Goal: Transaction & Acquisition: Book appointment/travel/reservation

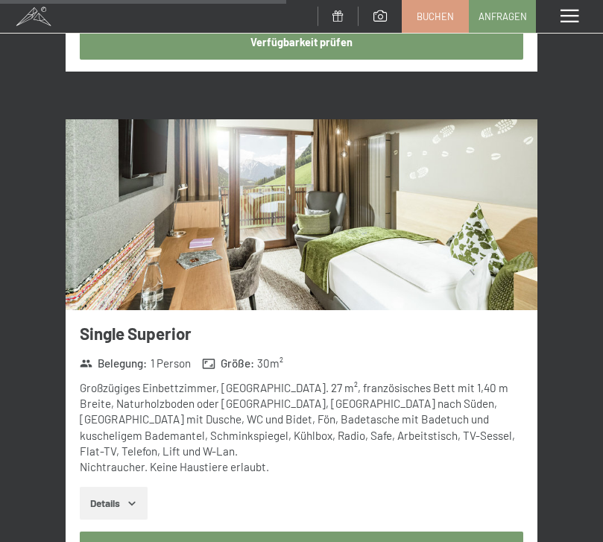
scroll to position [3794, 0]
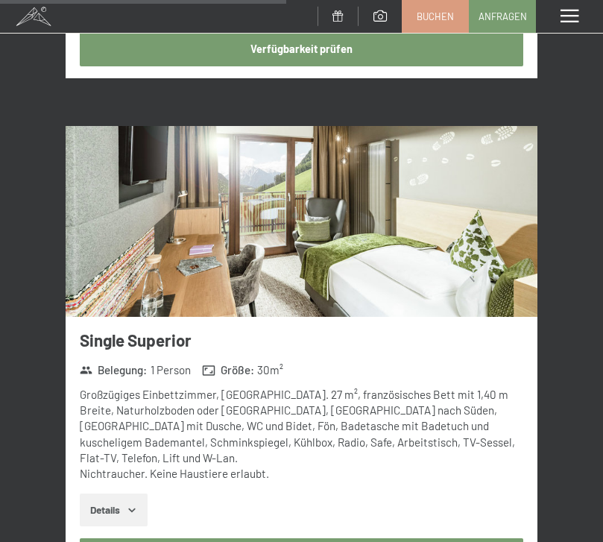
click at [423, 207] on img at bounding box center [302, 221] width 472 height 191
click at [588, 30] on div "Menü" at bounding box center [569, 16] width 67 height 33
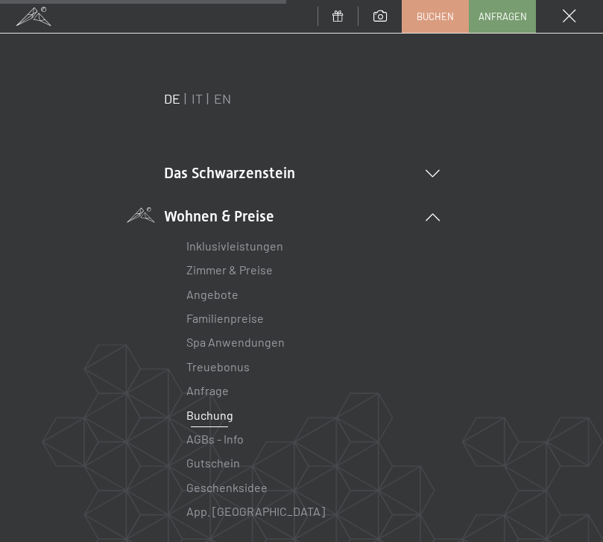
scroll to position [30, 0]
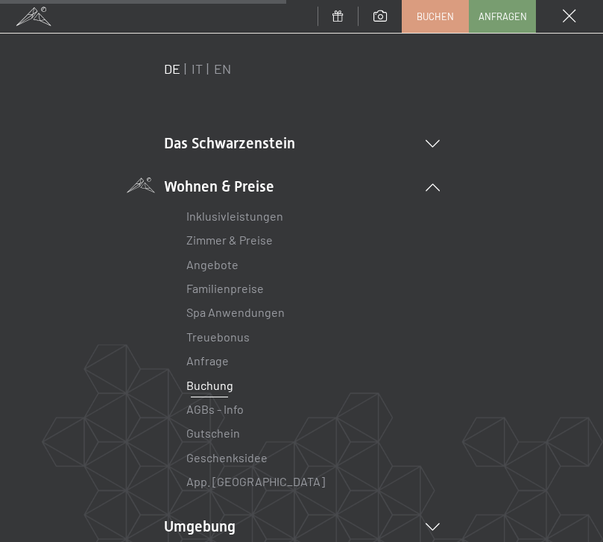
click at [566, 22] on span at bounding box center [569, 16] width 13 height 13
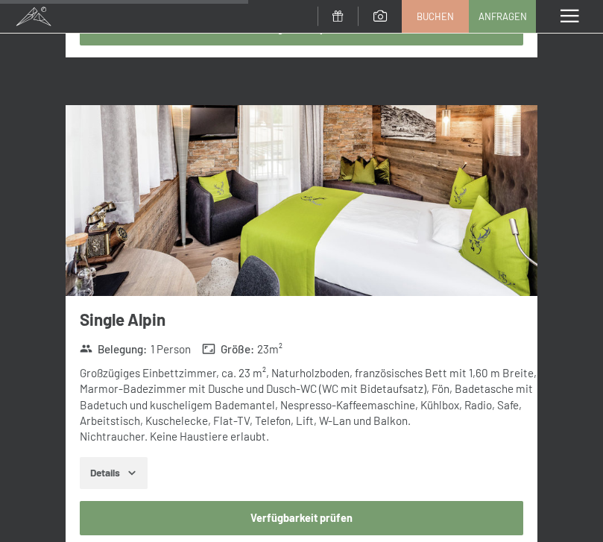
scroll to position [3325, 0]
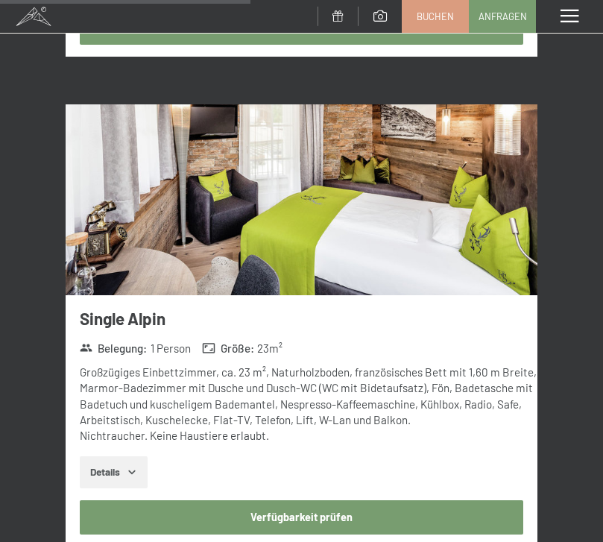
click at [423, 206] on img at bounding box center [302, 199] width 472 height 191
click at [585, 25] on div "Menü" at bounding box center [569, 16] width 67 height 33
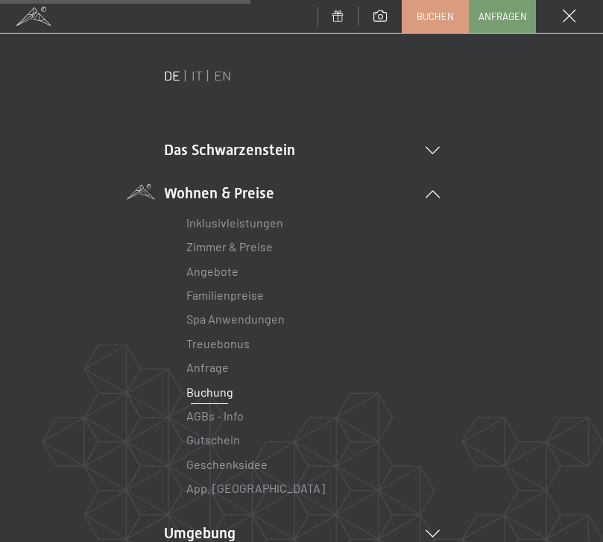
scroll to position [27, 0]
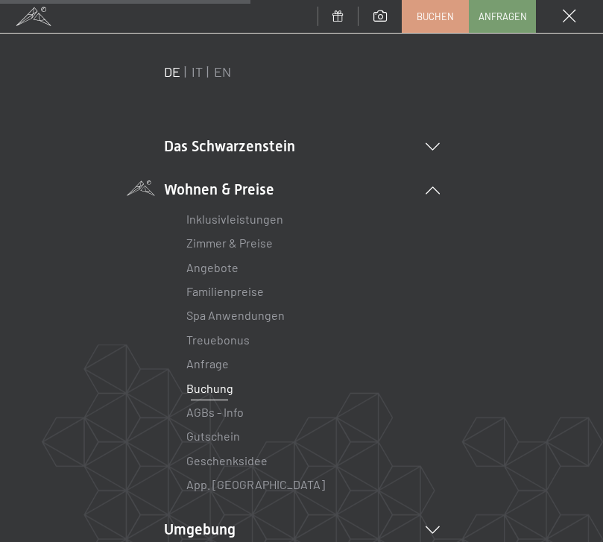
click at [209, 391] on link "Buchung" at bounding box center [209, 388] width 47 height 14
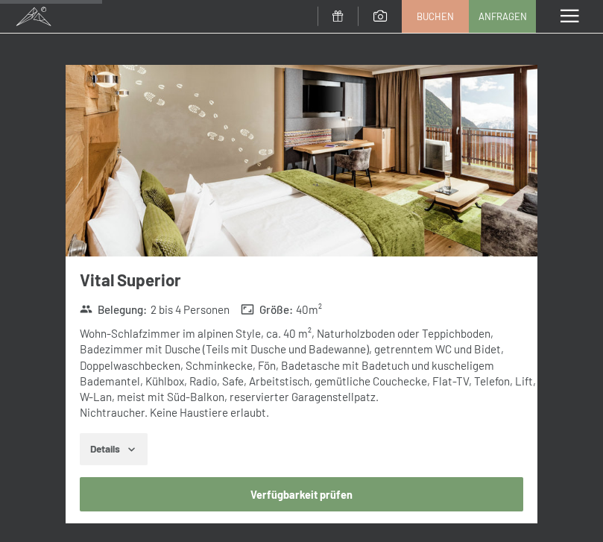
scroll to position [1359, 0]
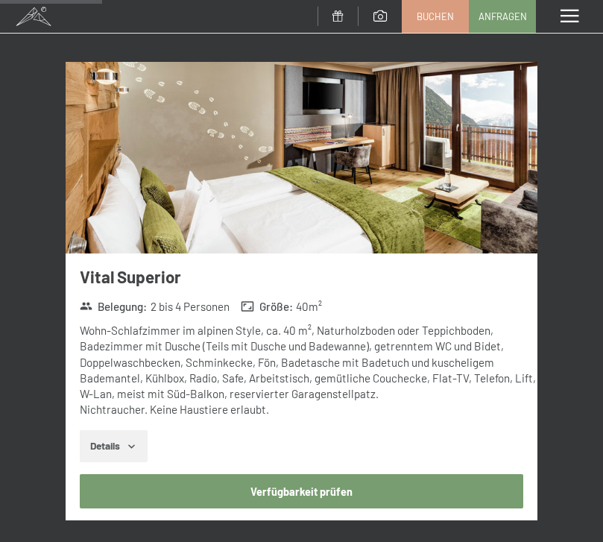
click at [449, 192] on img at bounding box center [302, 157] width 472 height 191
click at [587, 18] on div "Menü" at bounding box center [569, 16] width 67 height 33
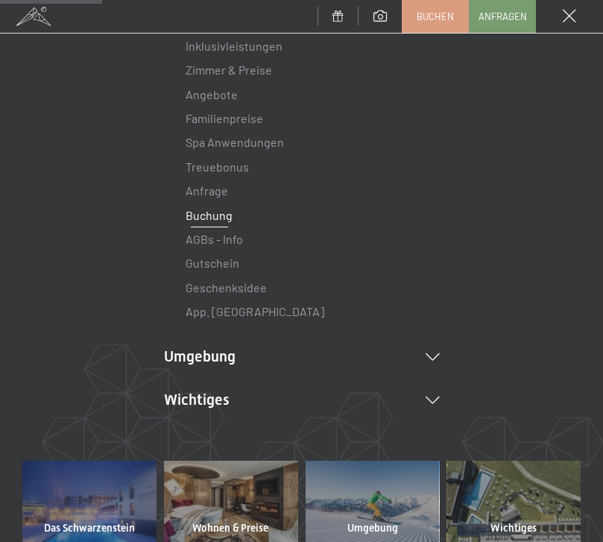
scroll to position [211, 0]
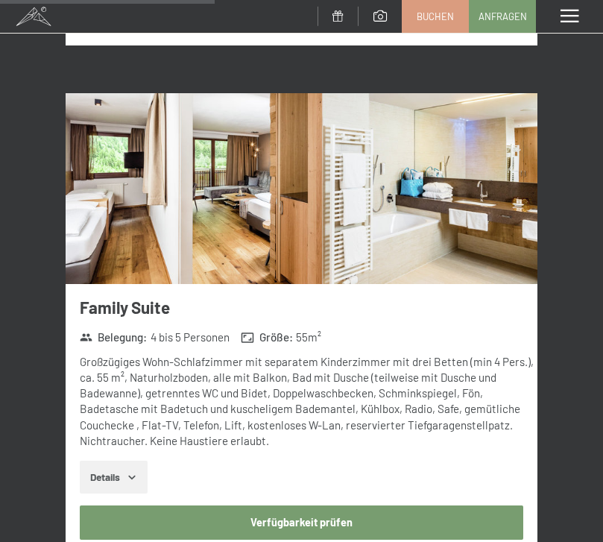
scroll to position [2847, 0]
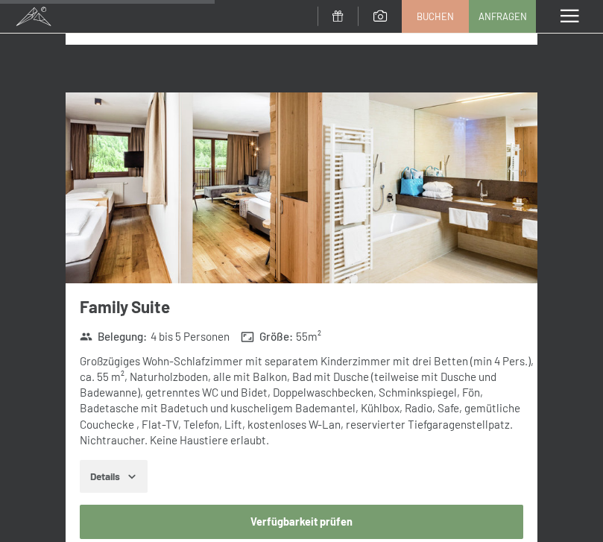
click at [367, 192] on img at bounding box center [302, 187] width 472 height 191
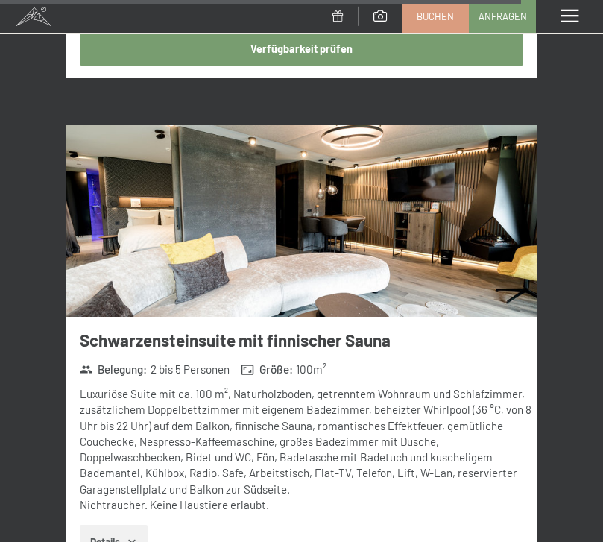
scroll to position [6953, 0]
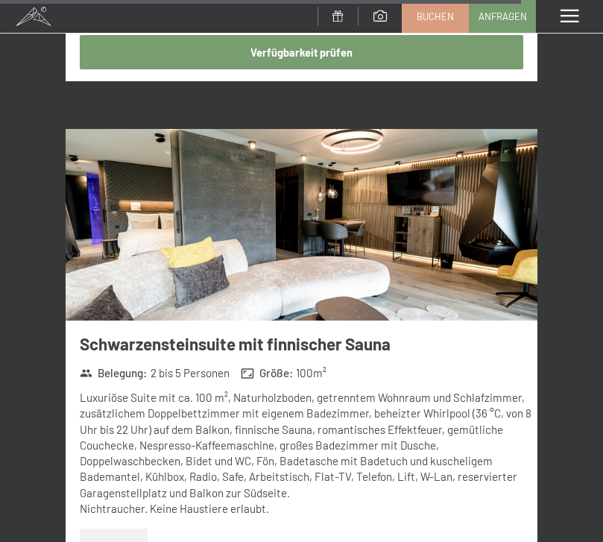
click at [413, 197] on img at bounding box center [302, 224] width 472 height 191
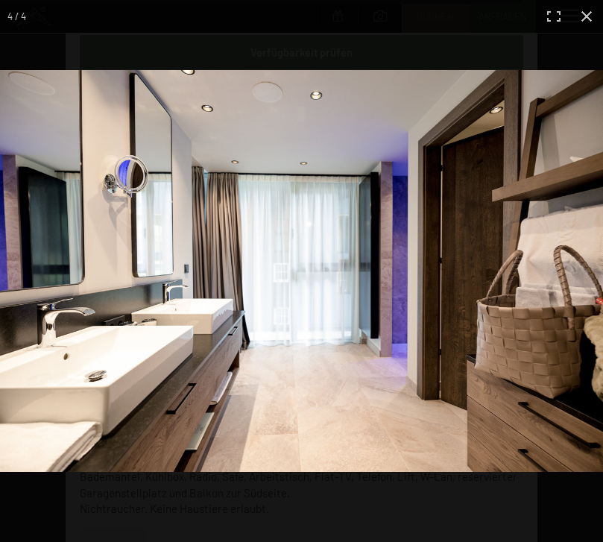
click at [386, 391] on img at bounding box center [301, 271] width 603 height 402
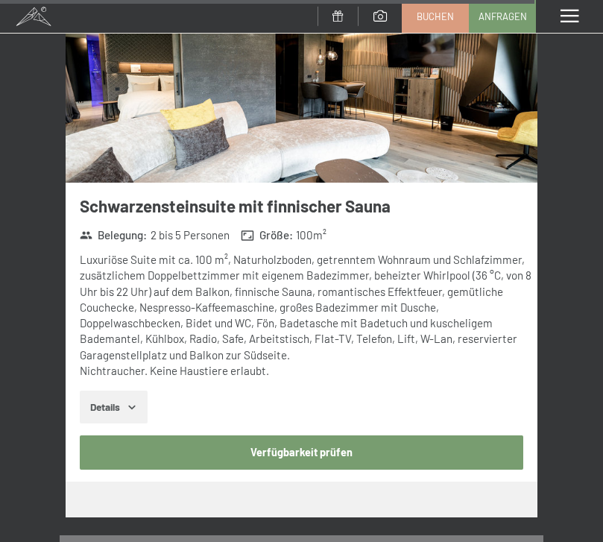
click at [315, 435] on button "Verfügbarkeit prüfen" at bounding box center [302, 452] width 444 height 34
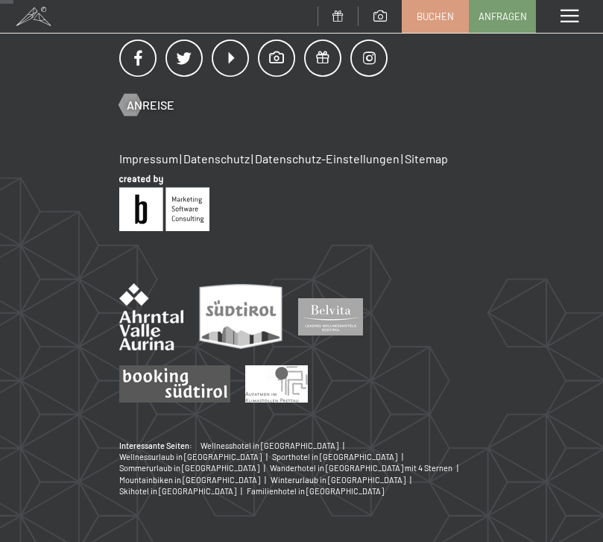
scroll to position [174, 0]
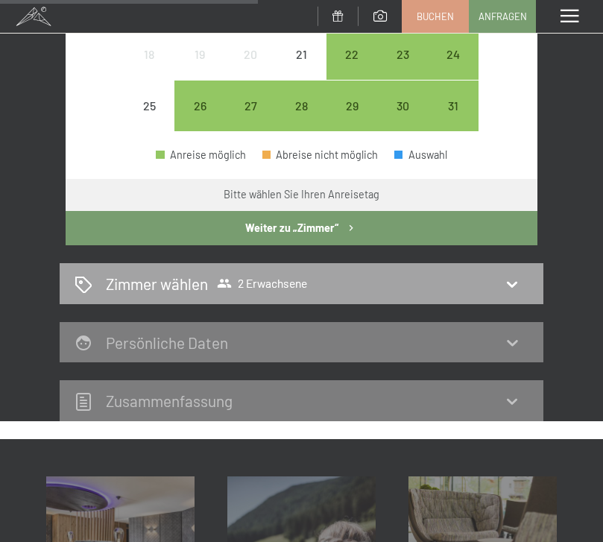
click at [520, 263] on div "Zimmer wählen 2 Erwachsene" at bounding box center [302, 283] width 484 height 41
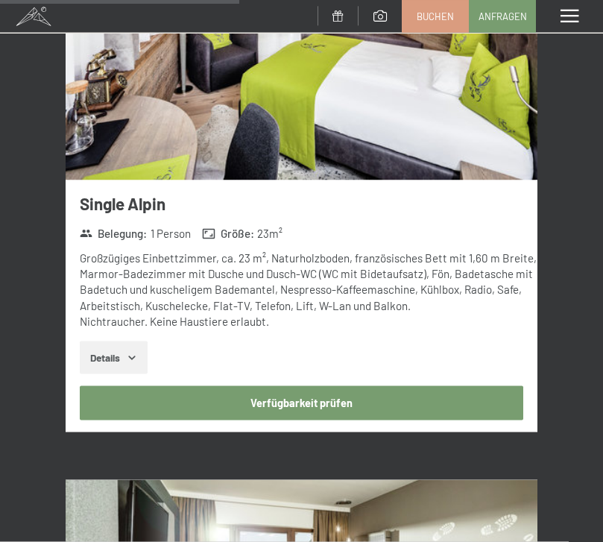
scroll to position [3278, 0]
